Goal: Task Accomplishment & Management: Manage account settings

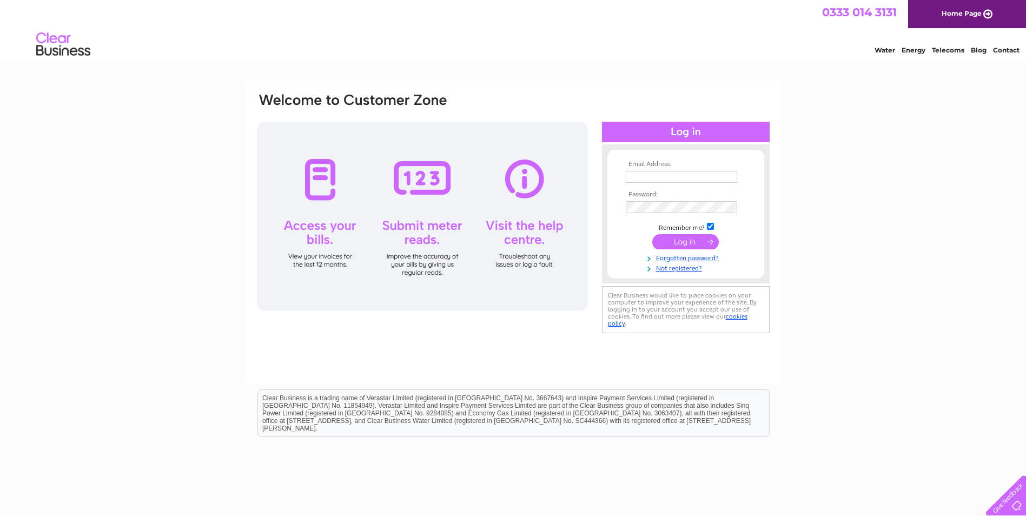
type input "lucy@victorfinance.co.uk"
click at [490, 244] on input "submit" at bounding box center [685, 241] width 67 height 15
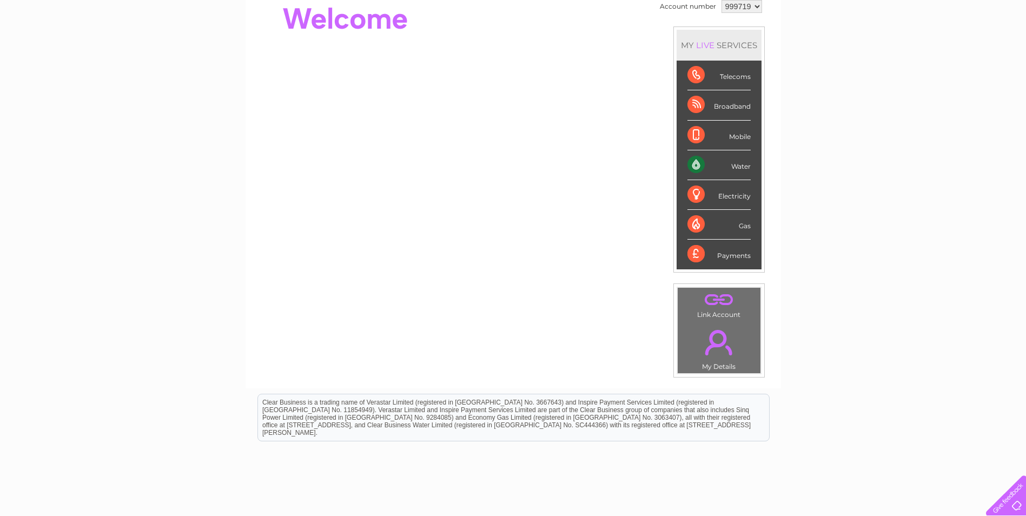
scroll to position [19, 0]
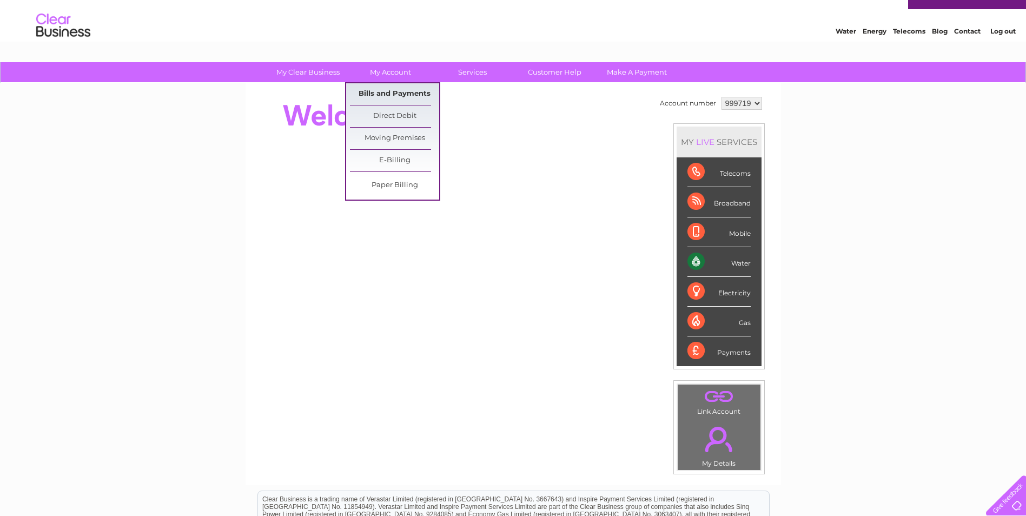
click at [388, 90] on link "Bills and Payments" at bounding box center [394, 94] width 89 height 22
click at [408, 93] on link "Bills and Payments" at bounding box center [394, 94] width 89 height 22
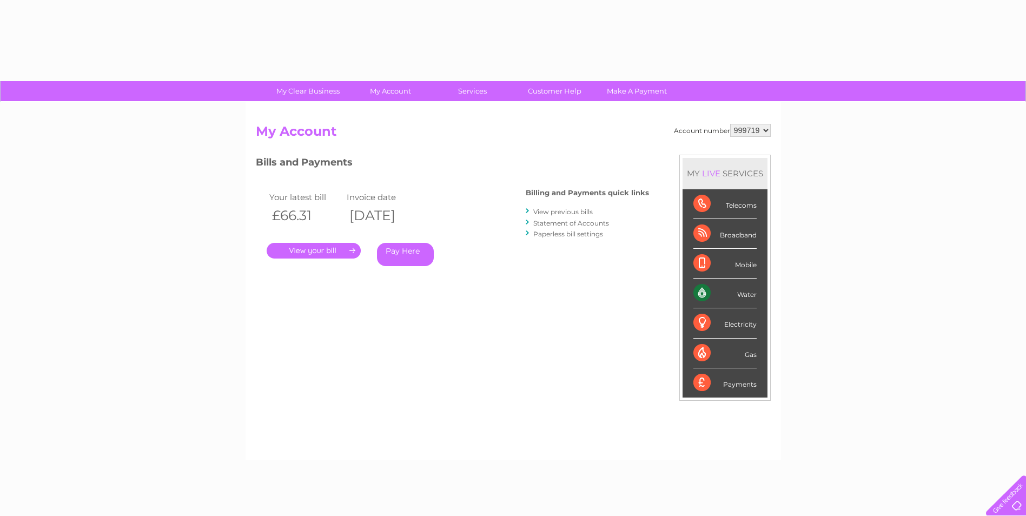
click at [313, 248] on link "." at bounding box center [314, 251] width 94 height 16
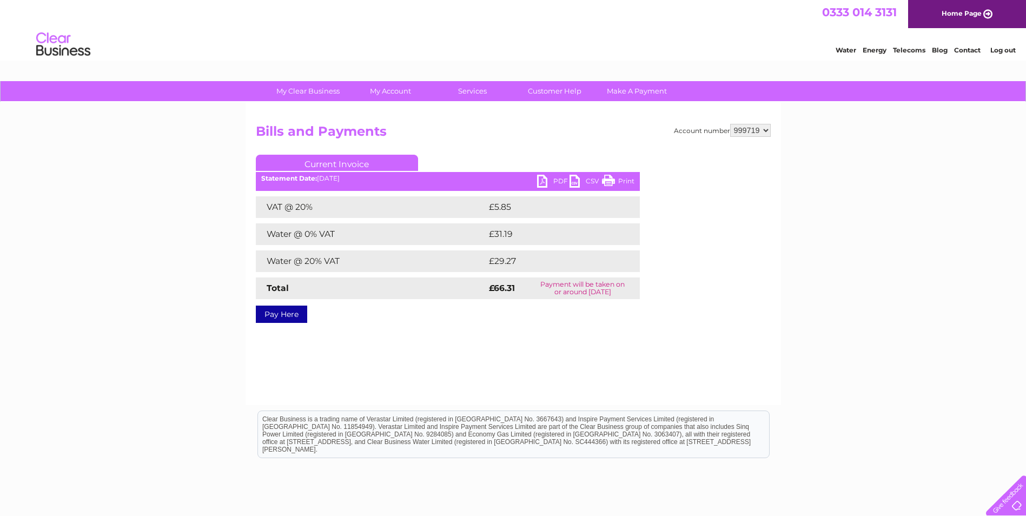
click at [613, 177] on link "Print" at bounding box center [618, 183] width 32 height 16
